Goal: Transaction & Acquisition: Purchase product/service

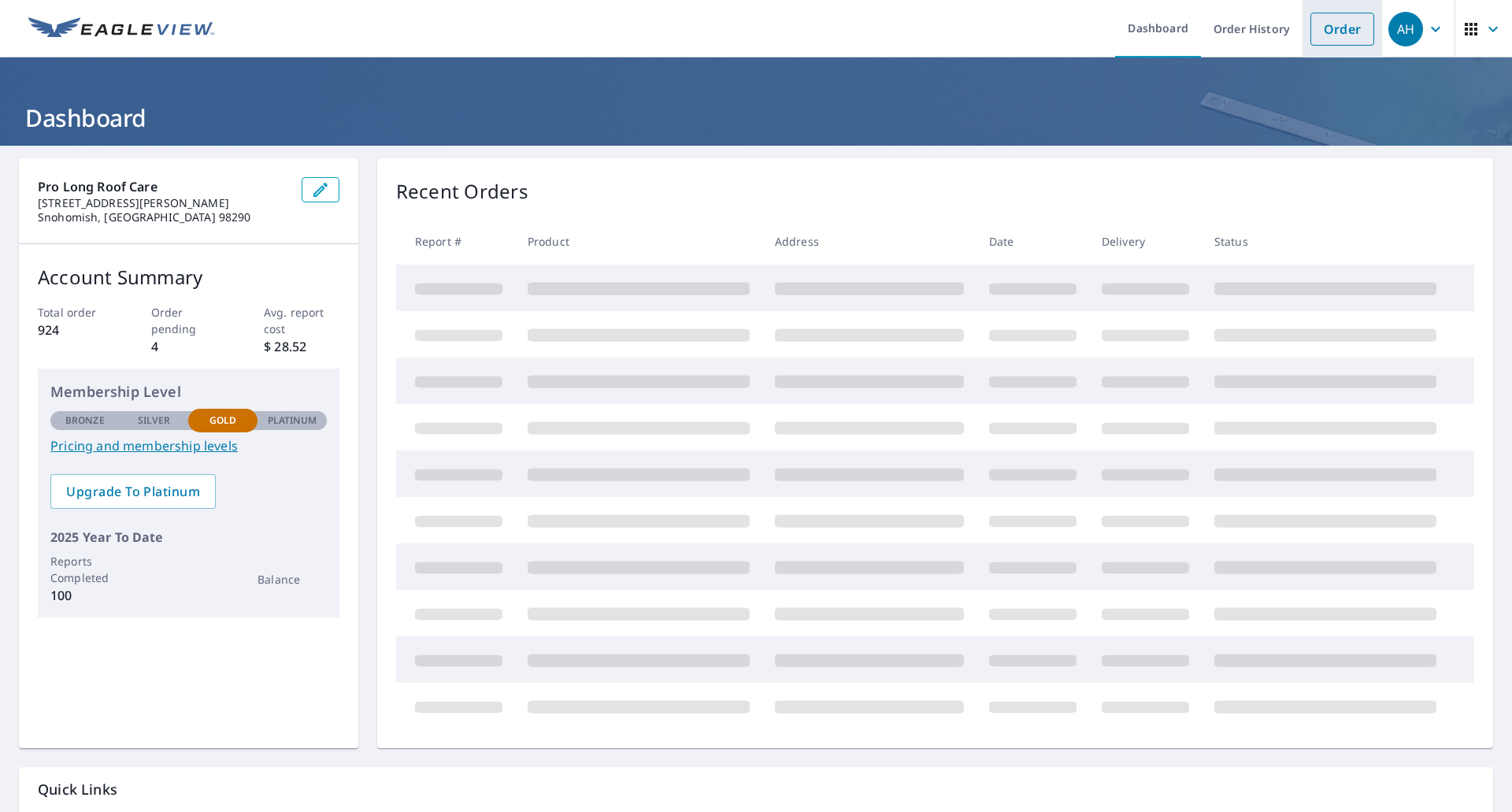
click at [1334, 28] on link "Order" at bounding box center [1341, 29] width 64 height 33
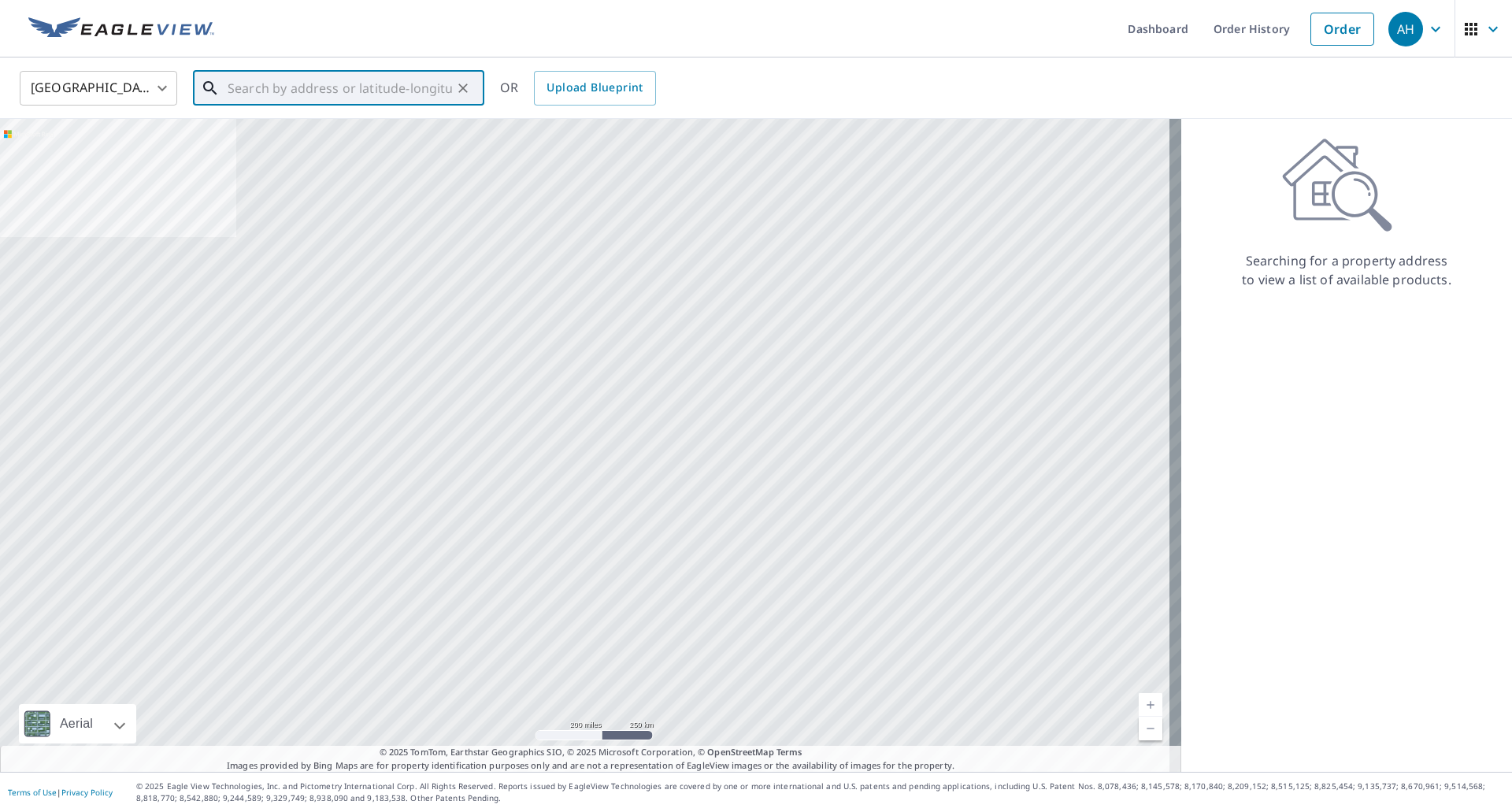
click at [432, 88] on input "text" at bounding box center [339, 88] width 224 height 44
paste input "[STREET_ADDRESS]"
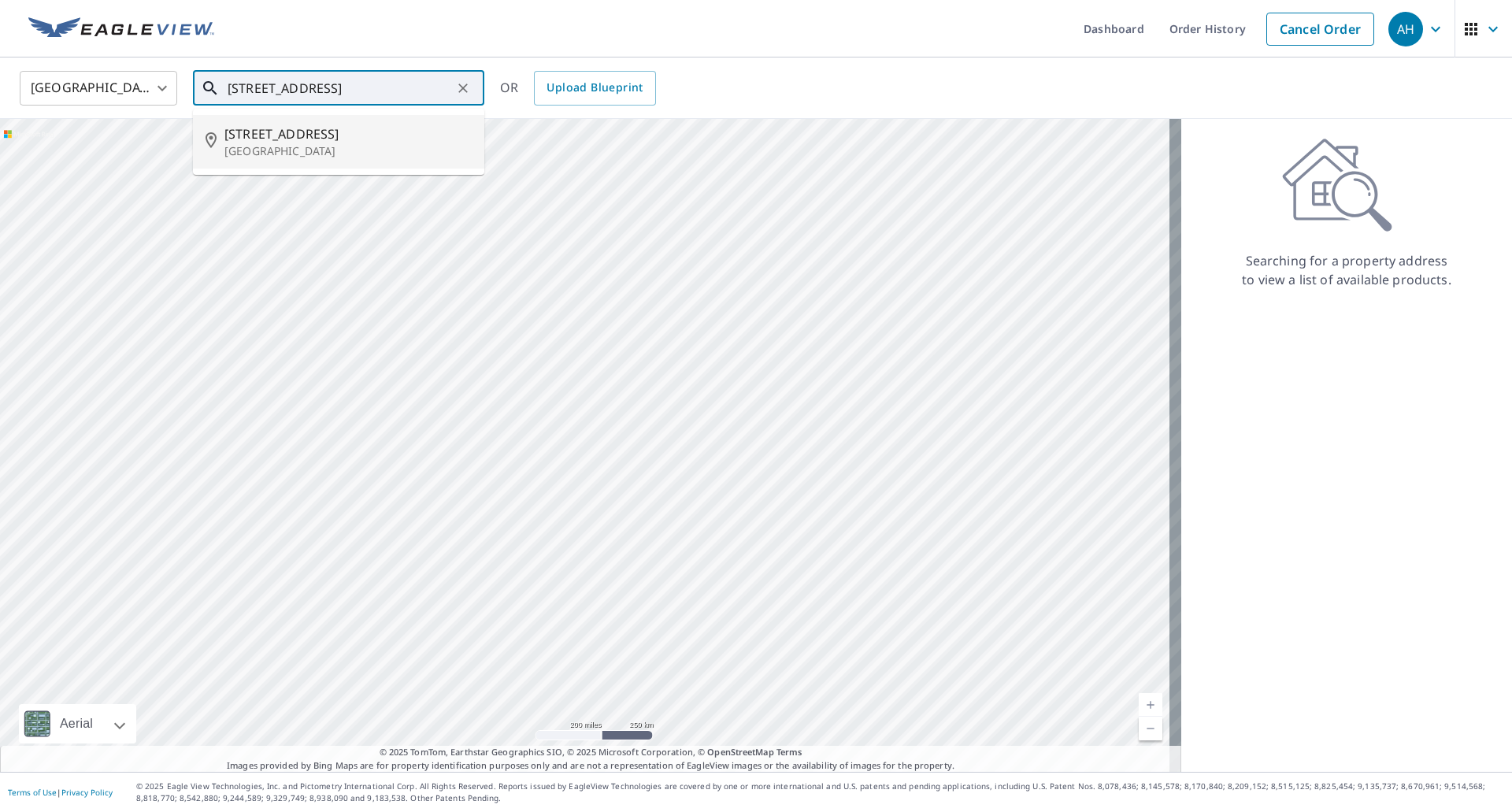
click at [305, 127] on span "[STREET_ADDRESS]" at bounding box center [348, 133] width 247 height 19
type input "[STREET_ADDRESS]"
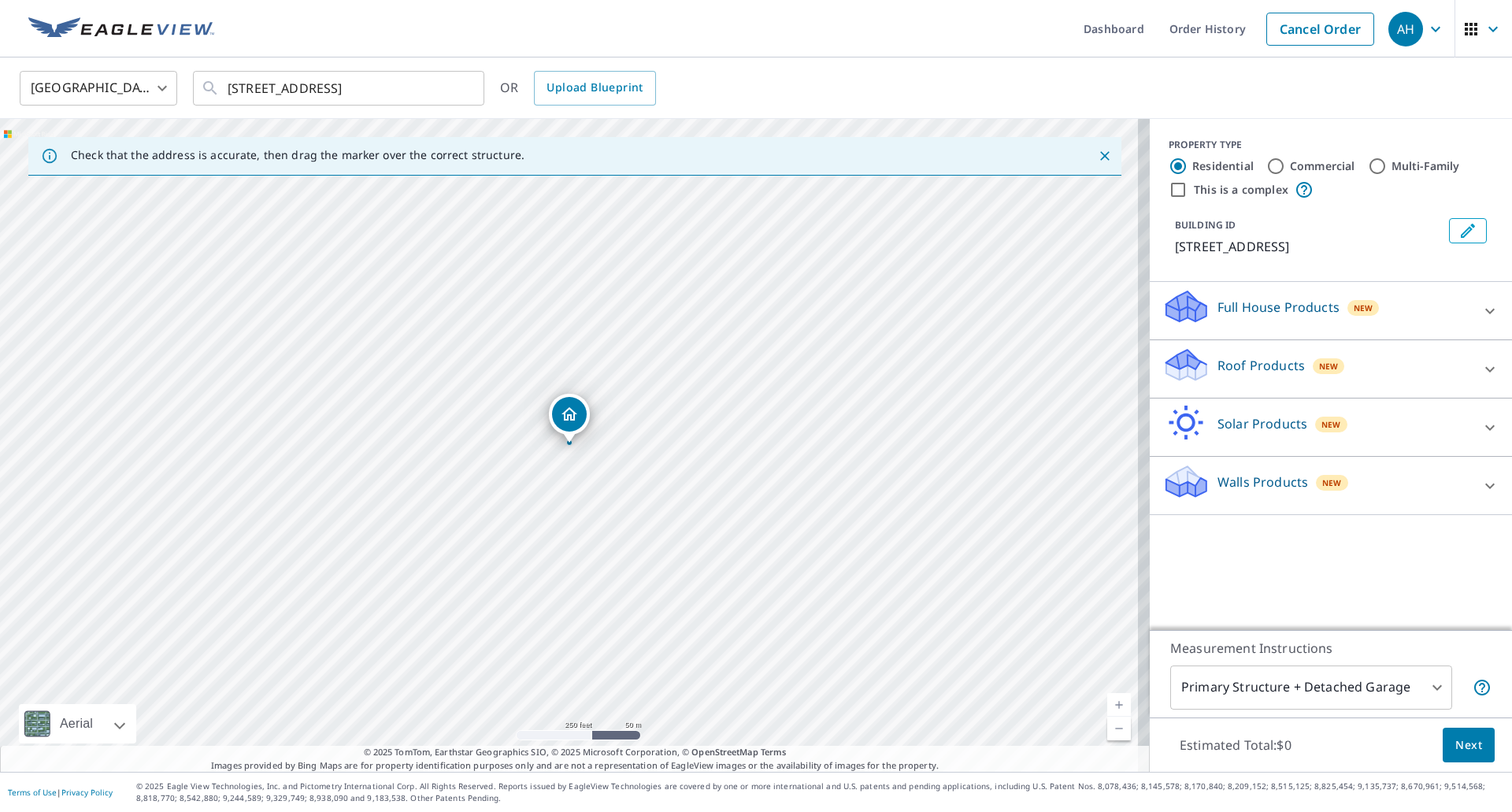
click at [1223, 379] on div "Roof Products New" at bounding box center [1316, 369] width 309 height 45
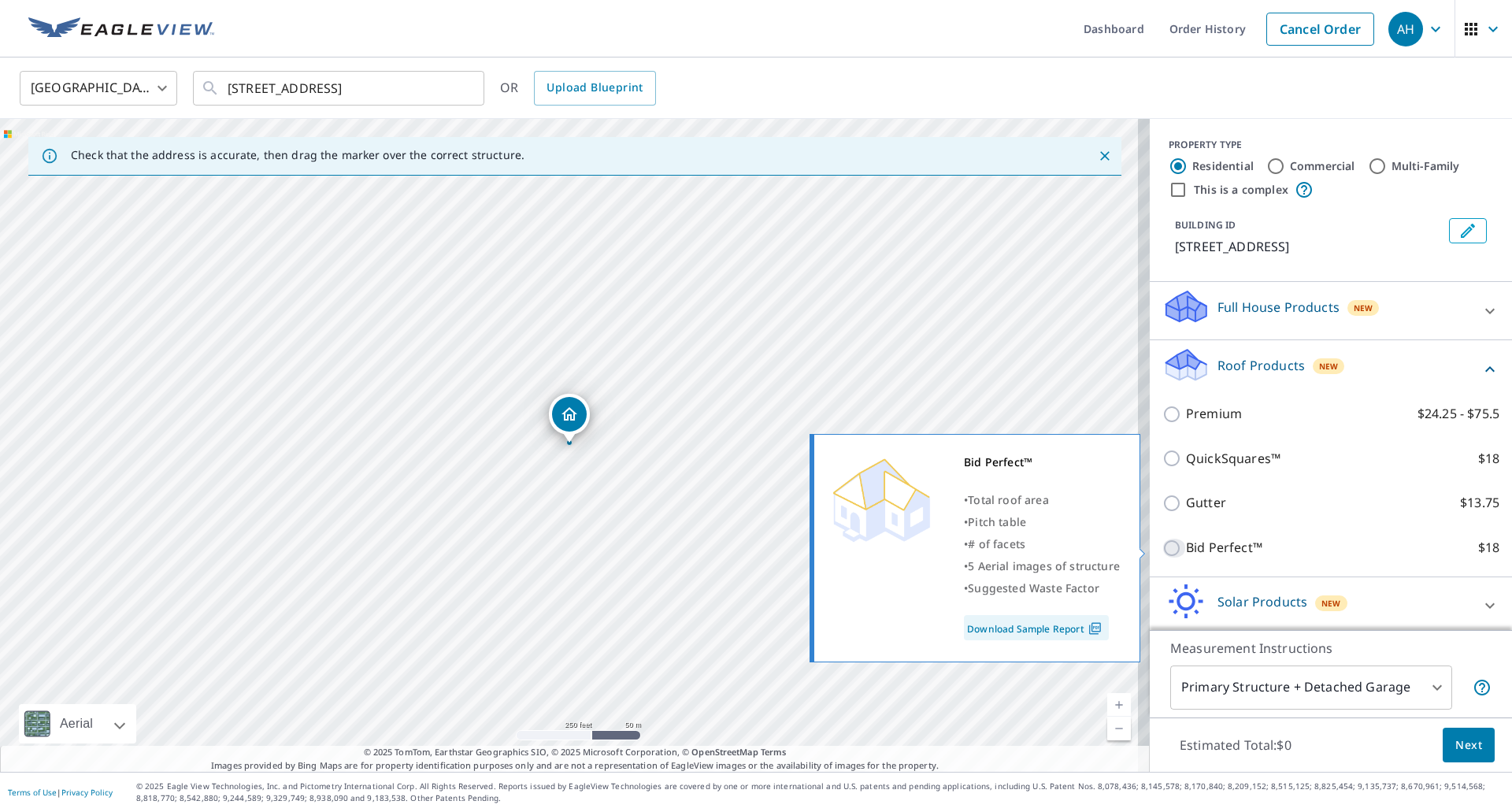
drag, startPoint x: 1164, startPoint y: 548, endPoint x: 1312, endPoint y: 634, distance: 171.2
click at [1164, 549] on input "Bid Perfect™ $18" at bounding box center [1173, 547] width 24 height 19
checkbox input "true"
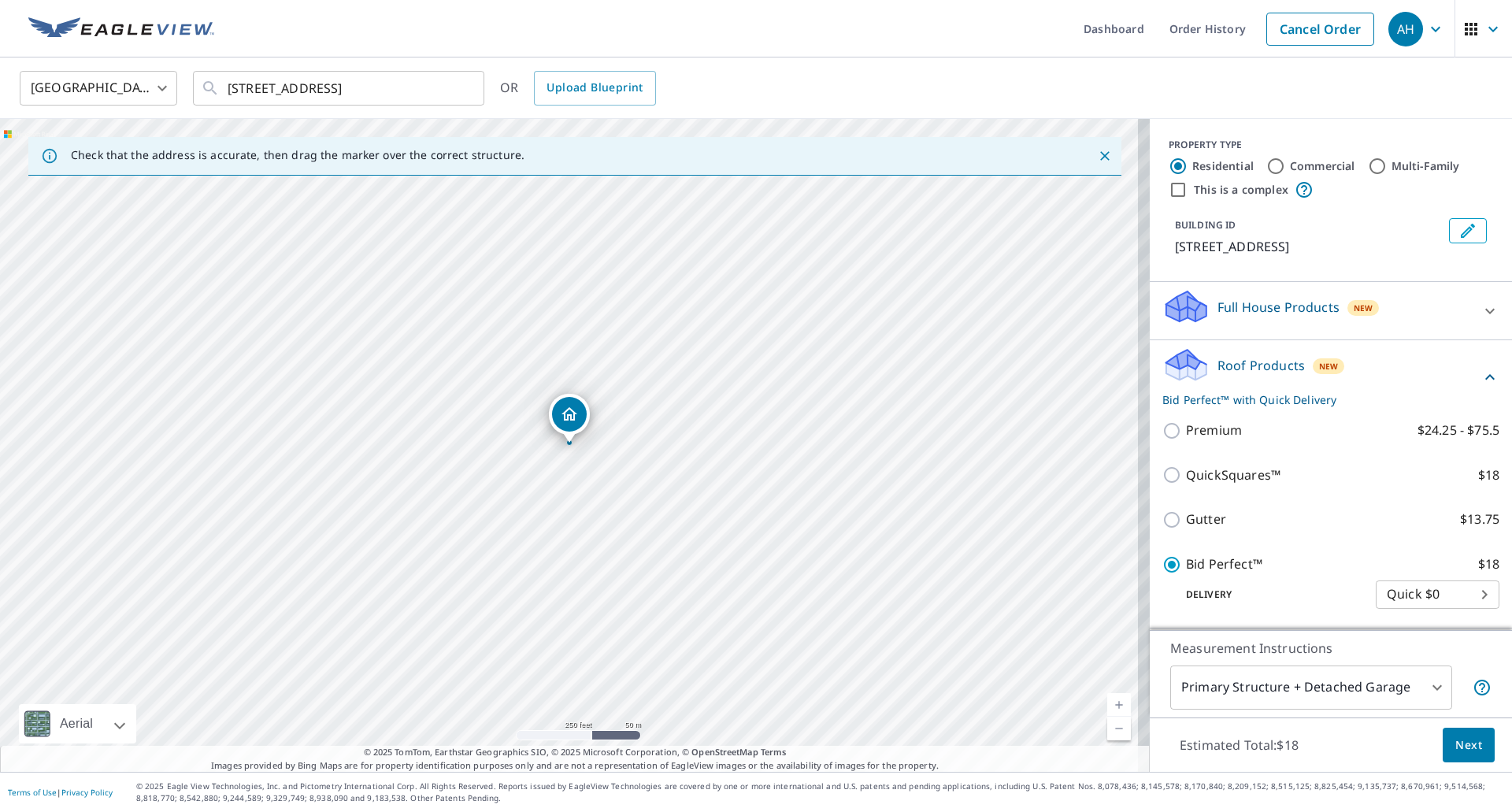
click at [1455, 751] on span "Next" at bounding box center [1468, 745] width 27 height 19
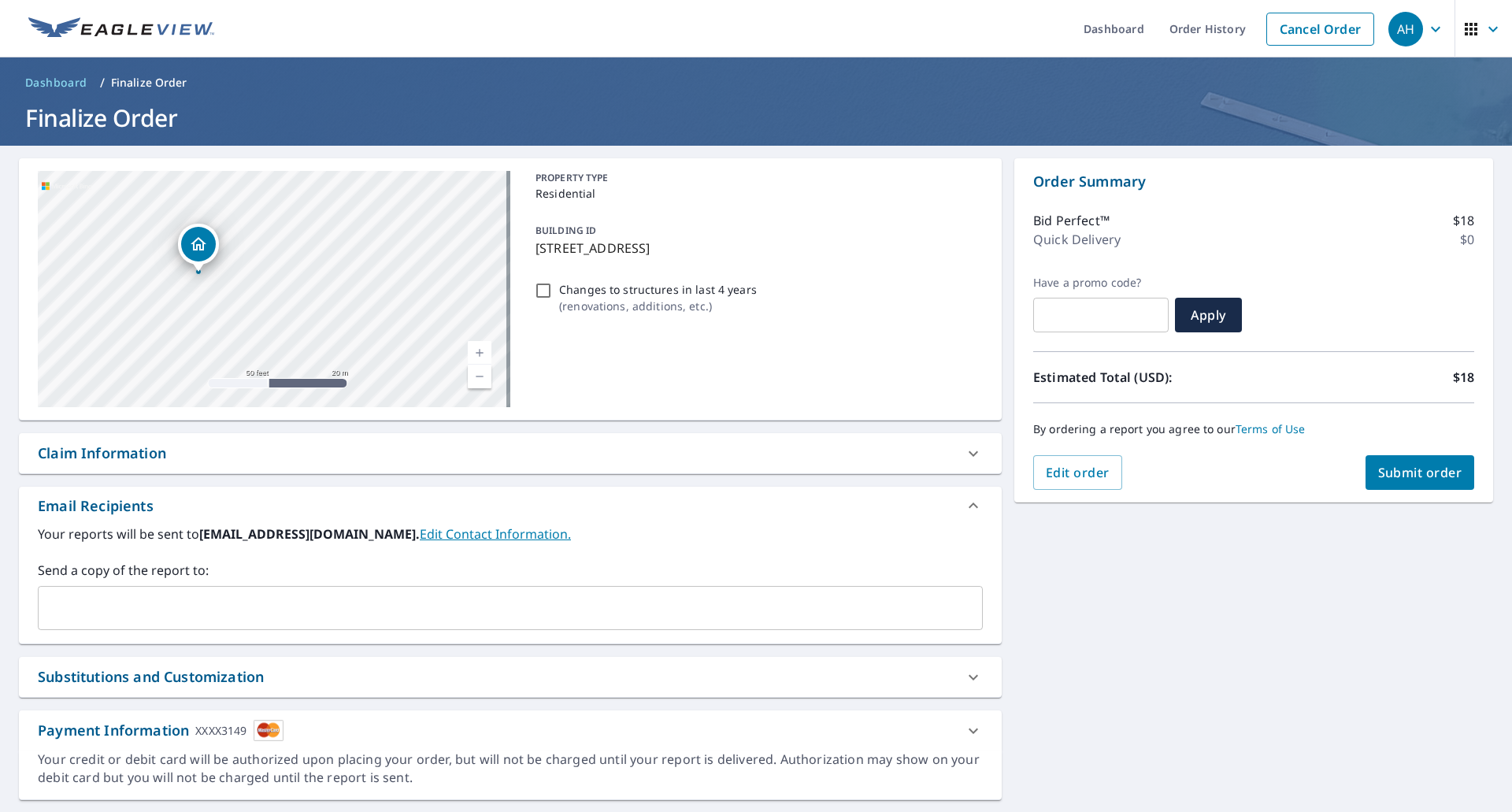
drag, startPoint x: 152, startPoint y: 243, endPoint x: 207, endPoint y: 243, distance: 55.0
click at [207, 243] on icon "Dropped pin, building 1, Residential property, 14219 183rd Ave SE Renton, WA 98…" at bounding box center [198, 244] width 19 height 19
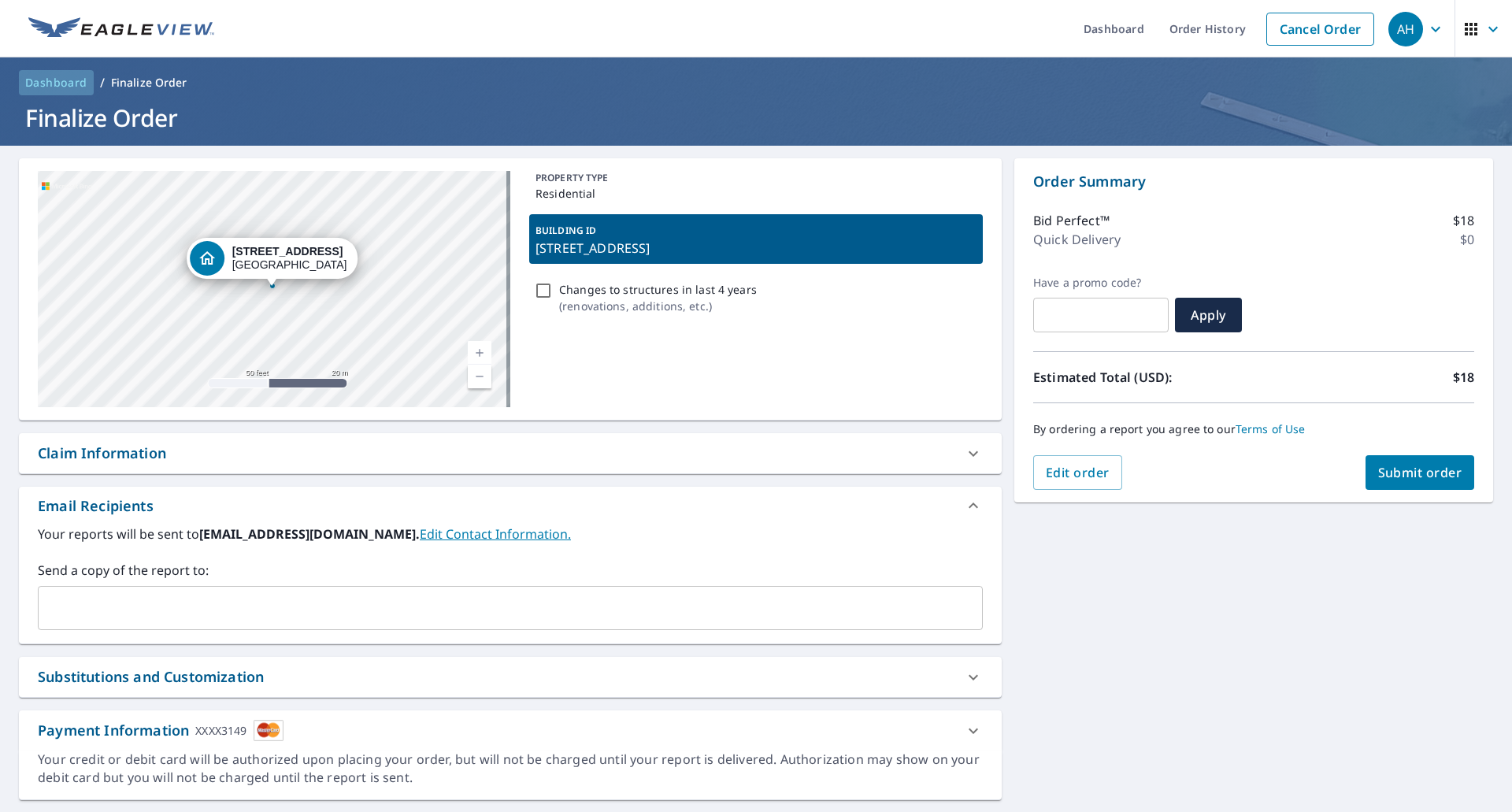
click at [59, 88] on span "Dashboard" at bounding box center [56, 82] width 63 height 15
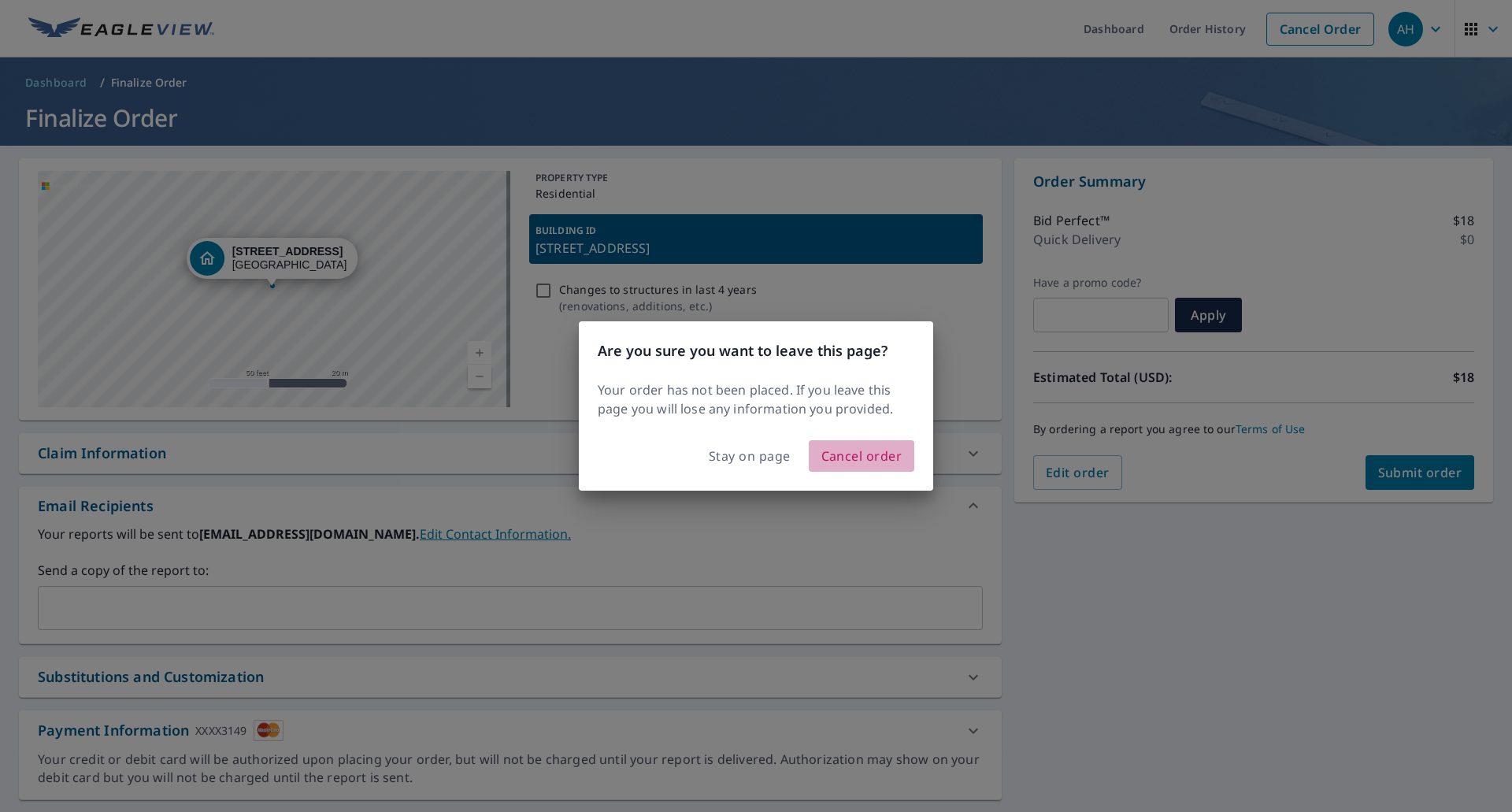
click at [845, 460] on span "Cancel order" at bounding box center [862, 456] width 81 height 22
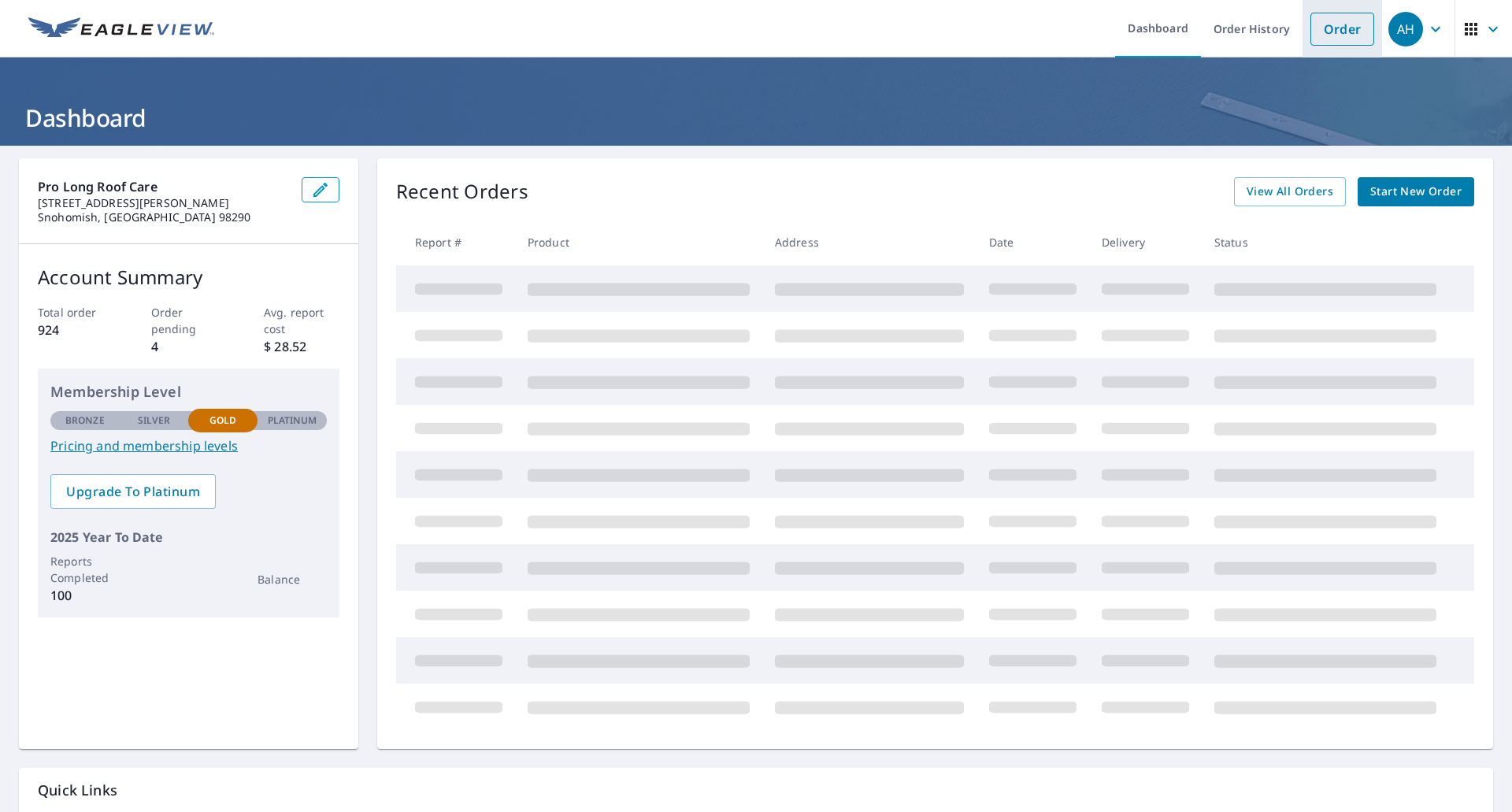
click at [1350, 24] on link "Order" at bounding box center [1341, 29] width 64 height 33
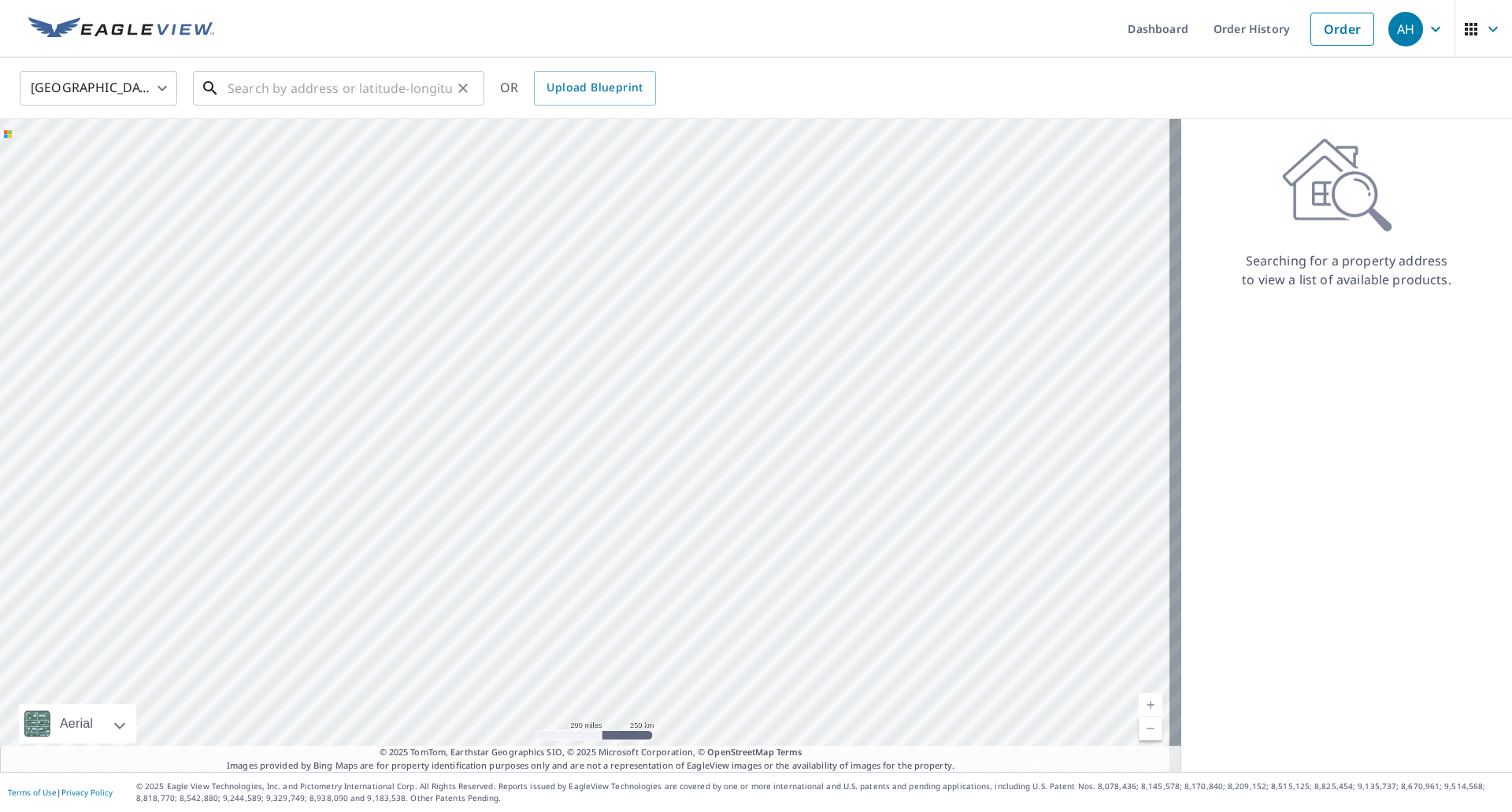
click at [428, 87] on input "text" at bounding box center [339, 88] width 224 height 44
paste input "[STREET_ADDRESS]"
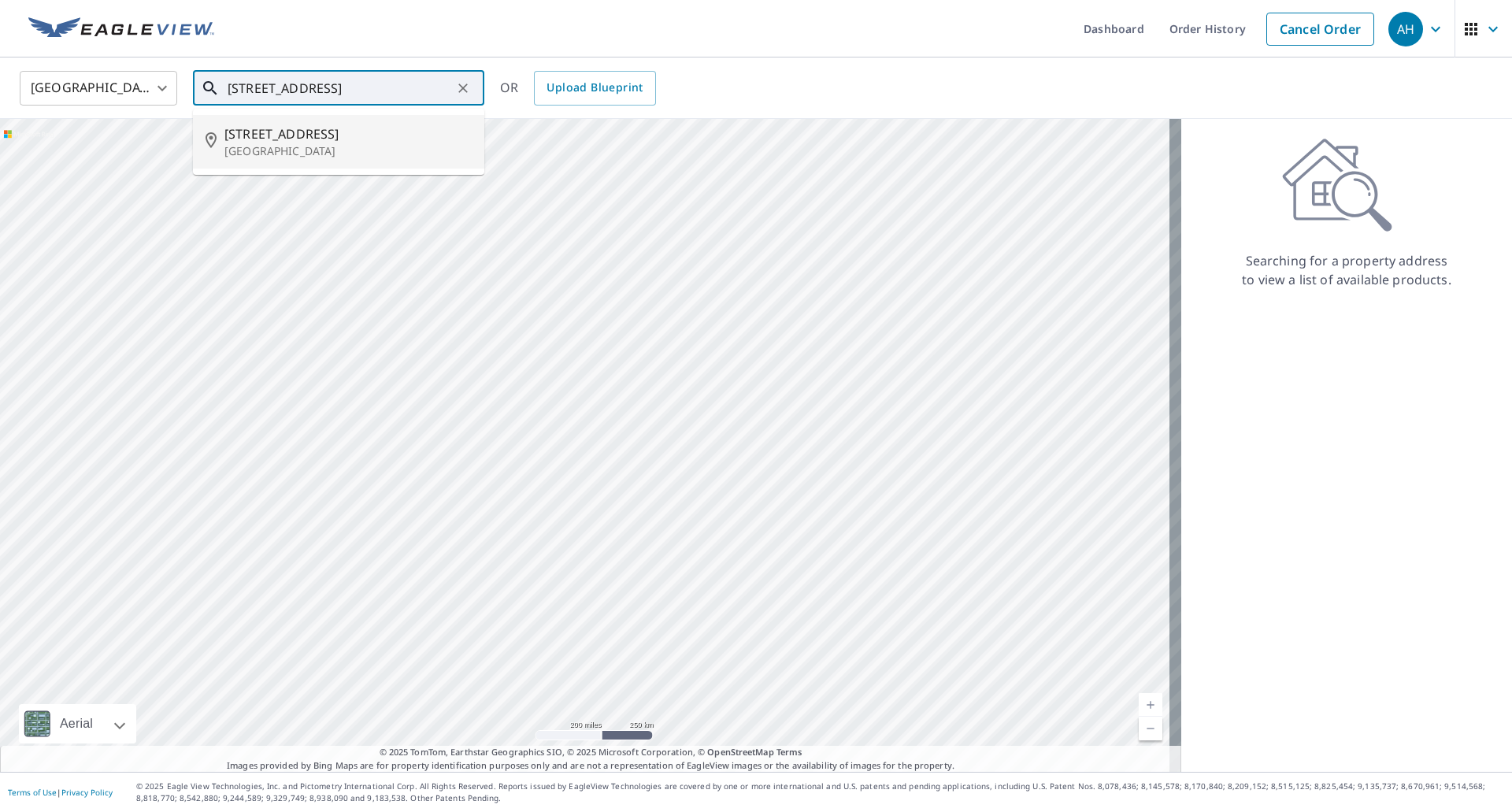
click at [251, 141] on span "[STREET_ADDRESS]" at bounding box center [348, 133] width 247 height 19
type input "[STREET_ADDRESS]"
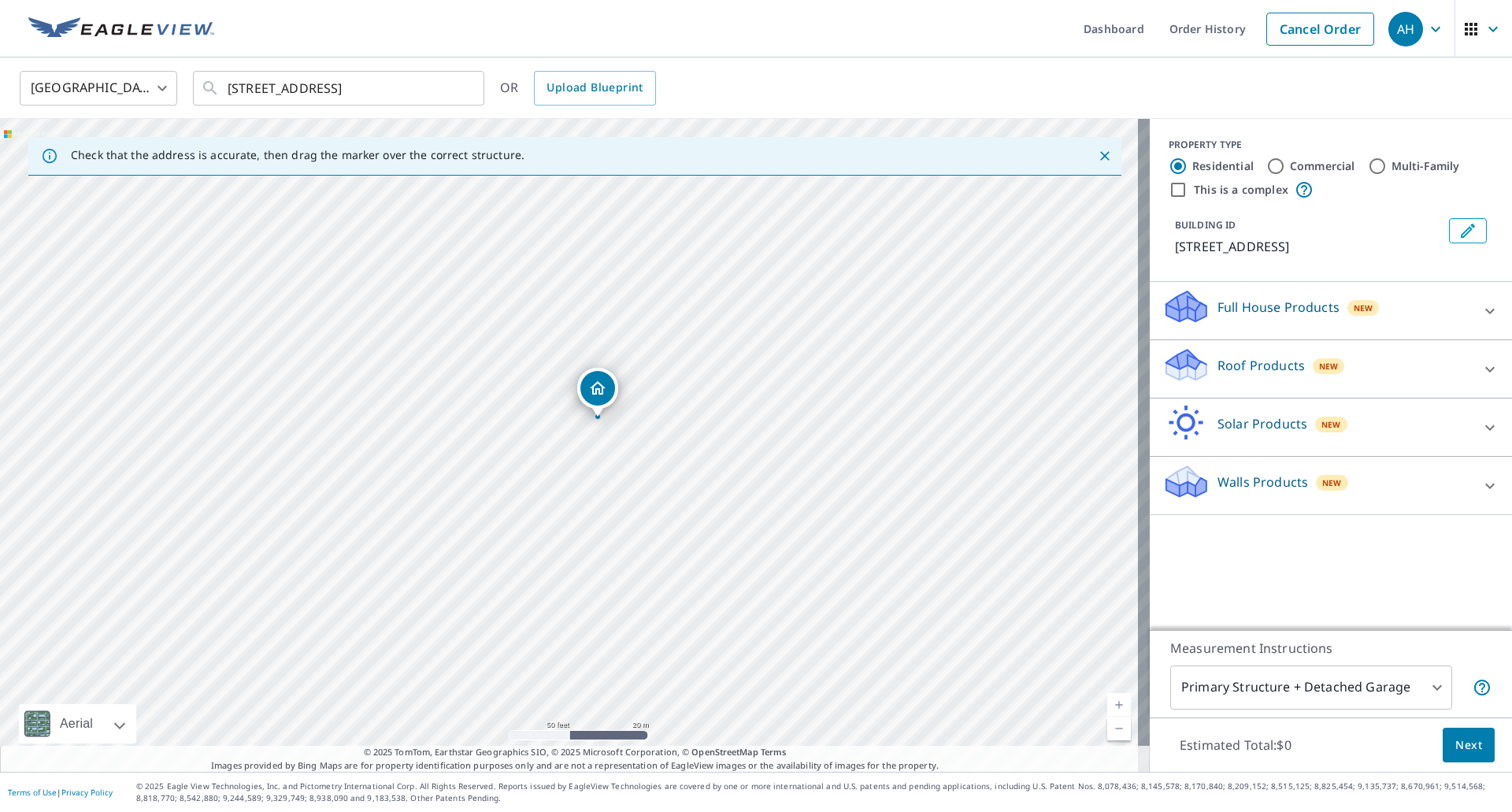
drag, startPoint x: 498, startPoint y: 461, endPoint x: 552, endPoint y: 406, distance: 77.1
click at [516, 437] on div "[STREET_ADDRESS]" at bounding box center [575, 445] width 1150 height 653
drag, startPoint x: 580, startPoint y: 397, endPoint x: 580, endPoint y: 387, distance: 10.0
click at [1224, 383] on div "Roof Products New" at bounding box center [1316, 369] width 309 height 45
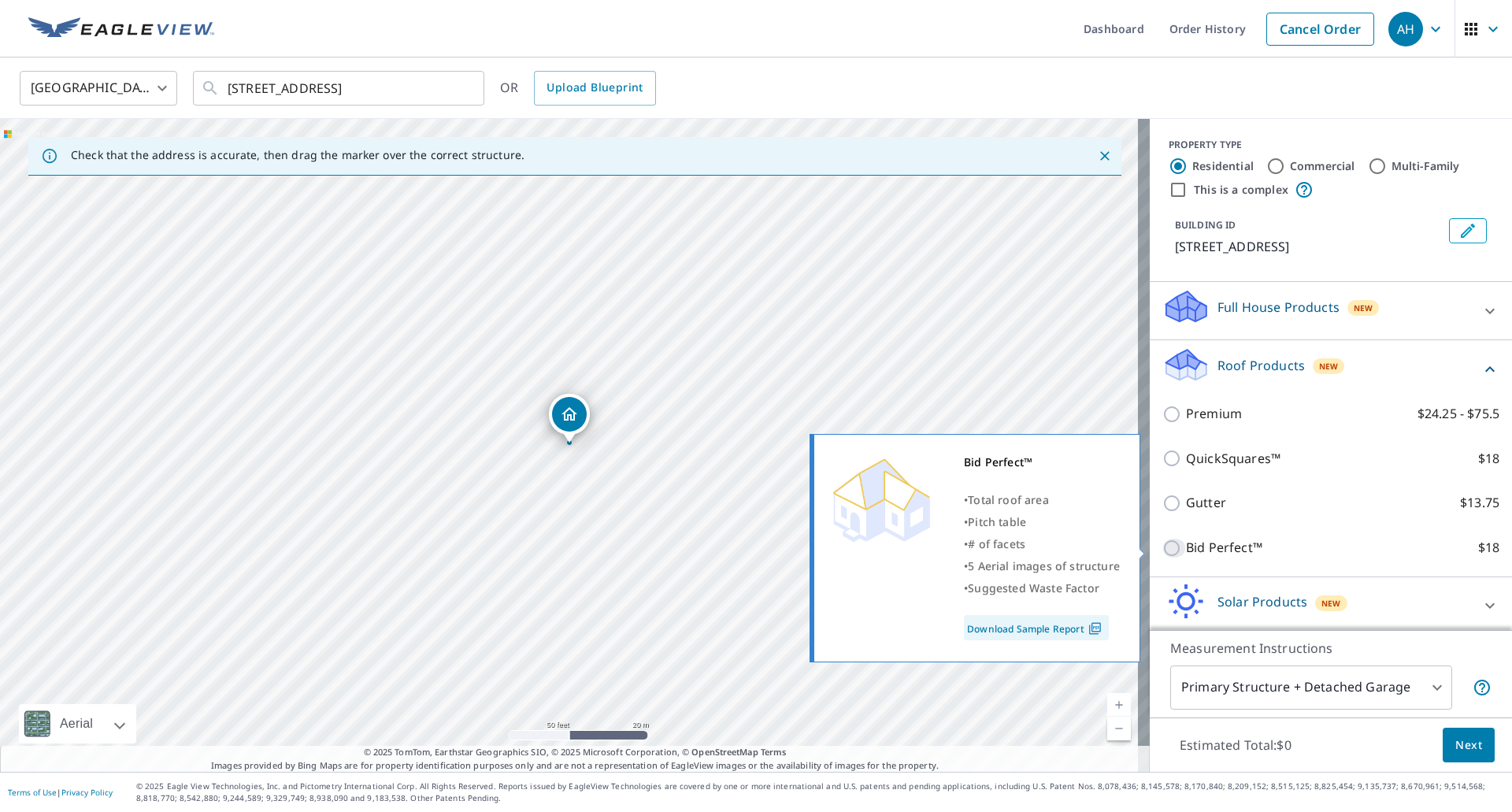
click at [1162, 554] on input "Bid Perfect™ $18" at bounding box center [1173, 547] width 24 height 19
checkbox input "true"
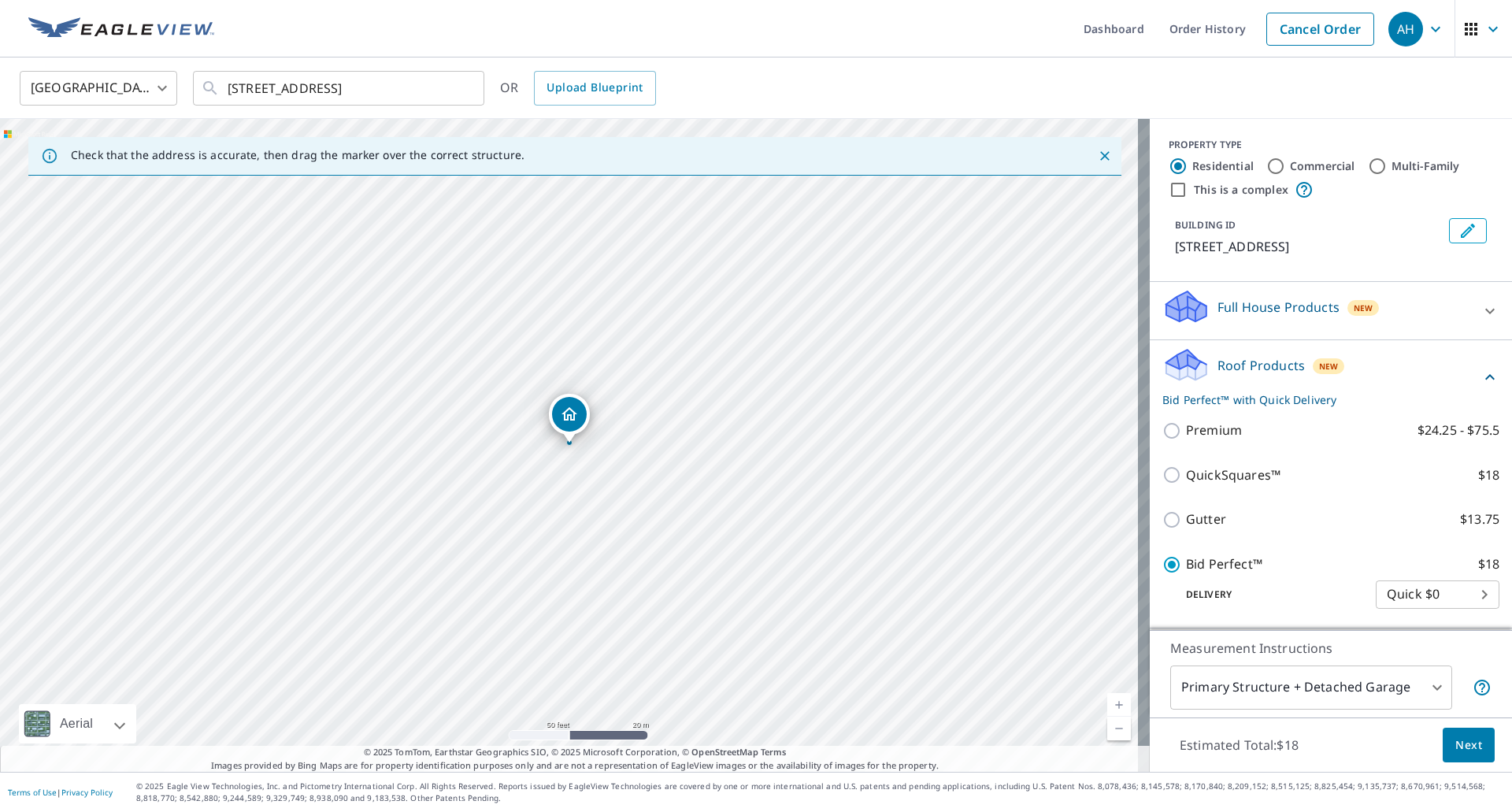
click at [1461, 745] on span "Next" at bounding box center [1468, 745] width 27 height 19
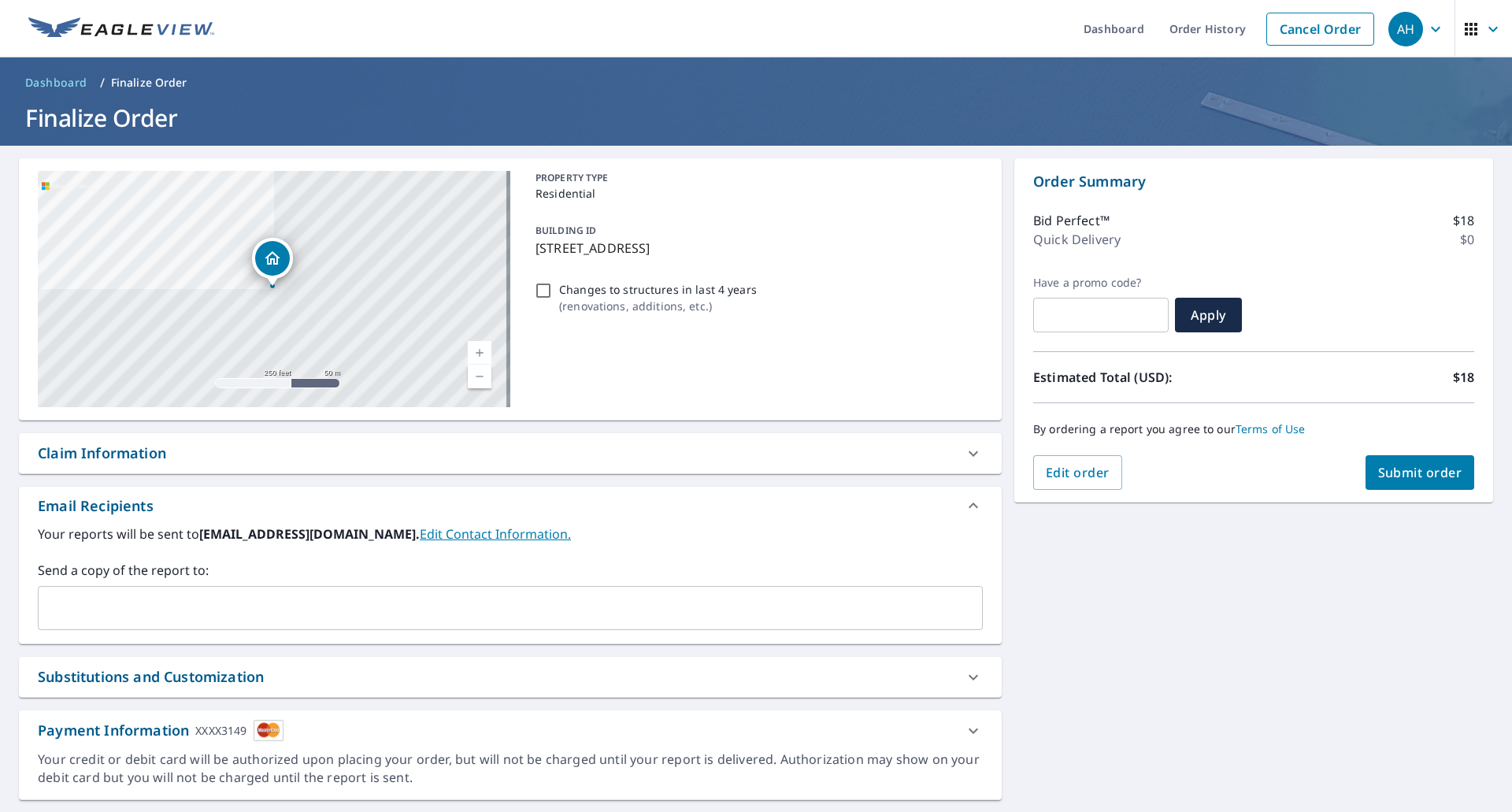
click at [1419, 473] on span "Submit order" at bounding box center [1420, 472] width 84 height 17
